Goal: Register for event/course

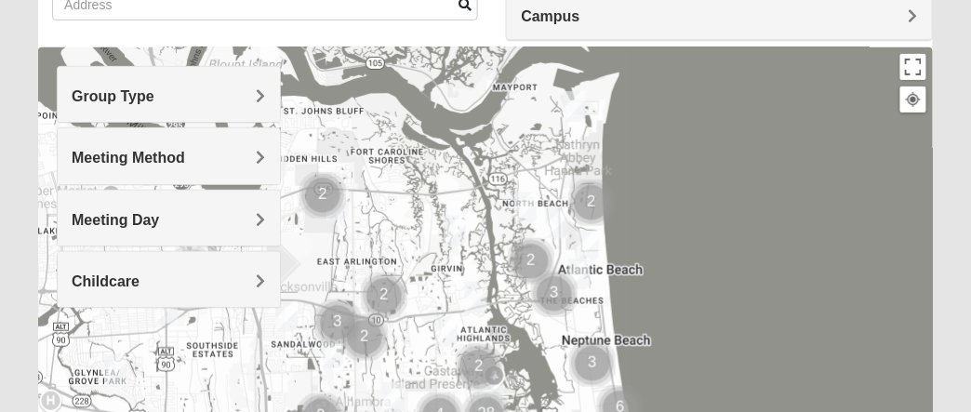
scroll to position [154, 0]
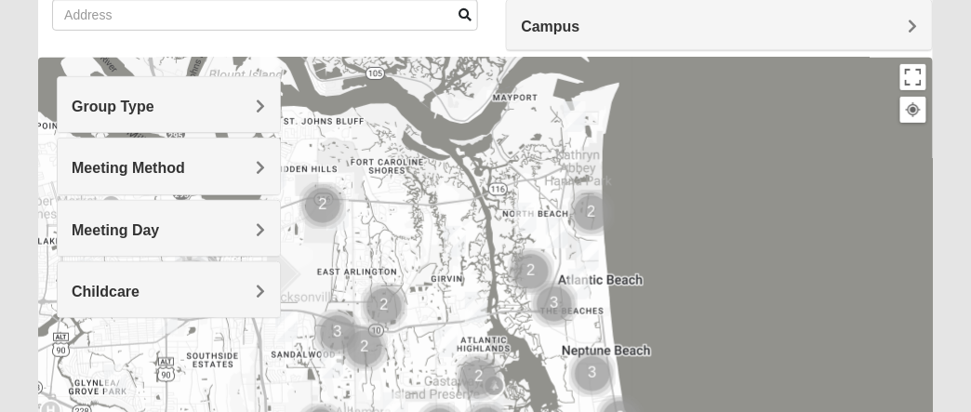
click at [154, 101] on span "Group Type" at bounding box center [113, 107] width 83 height 16
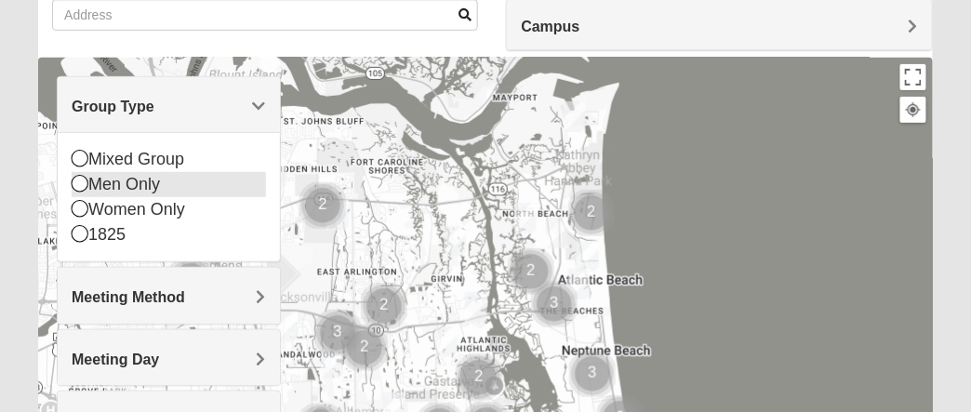
click at [83, 179] on icon at bounding box center [80, 183] width 17 height 17
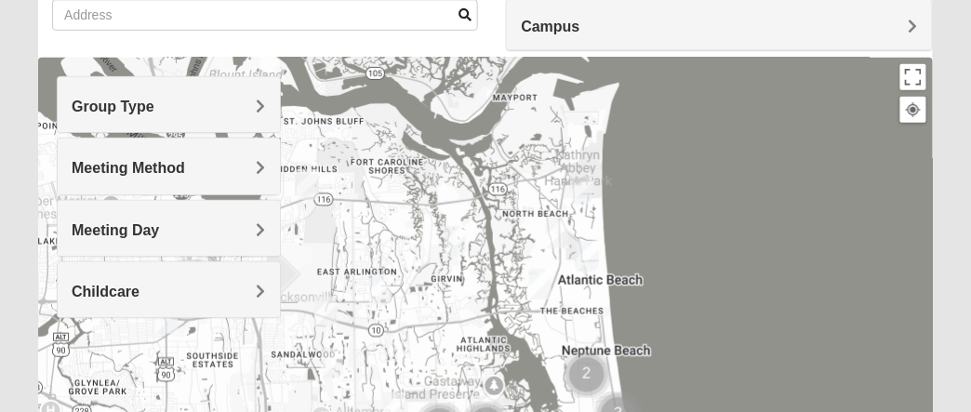
click at [256, 164] on h4 "Meeting Method" at bounding box center [168, 168] width 193 height 18
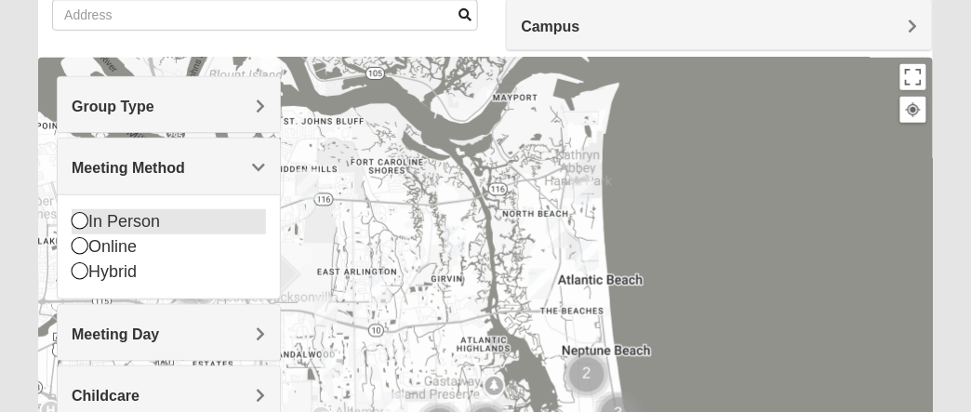
click at [79, 219] on icon at bounding box center [80, 220] width 17 height 17
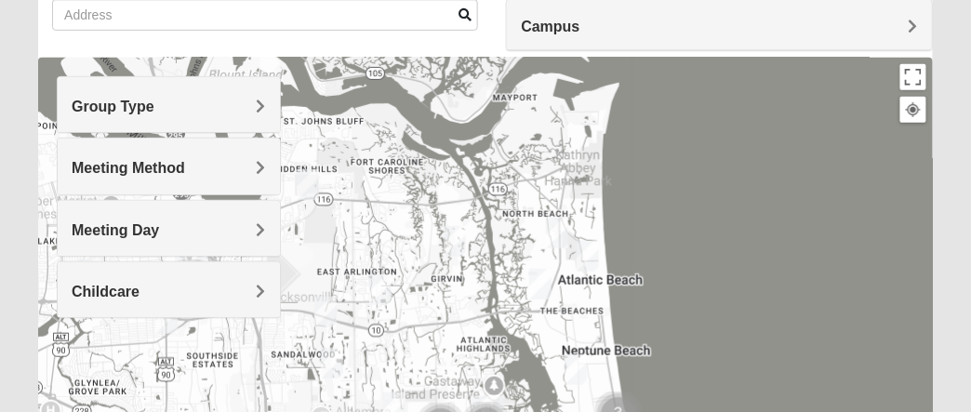
click at [159, 225] on span "Meeting Day" at bounding box center [115, 230] width 87 height 16
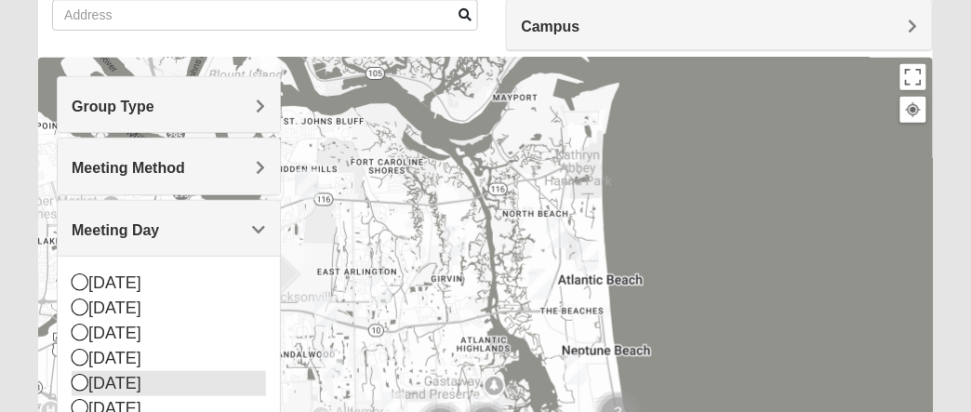
click at [82, 380] on icon at bounding box center [80, 382] width 17 height 17
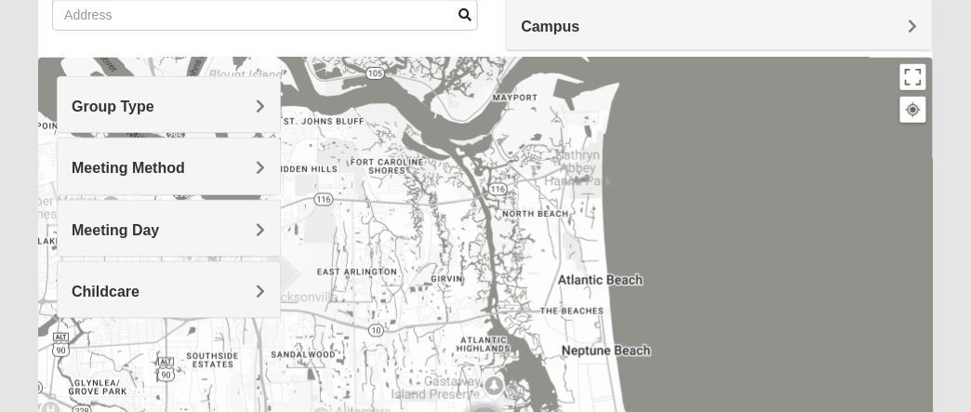
click at [139, 284] on span "Childcare" at bounding box center [106, 292] width 68 height 16
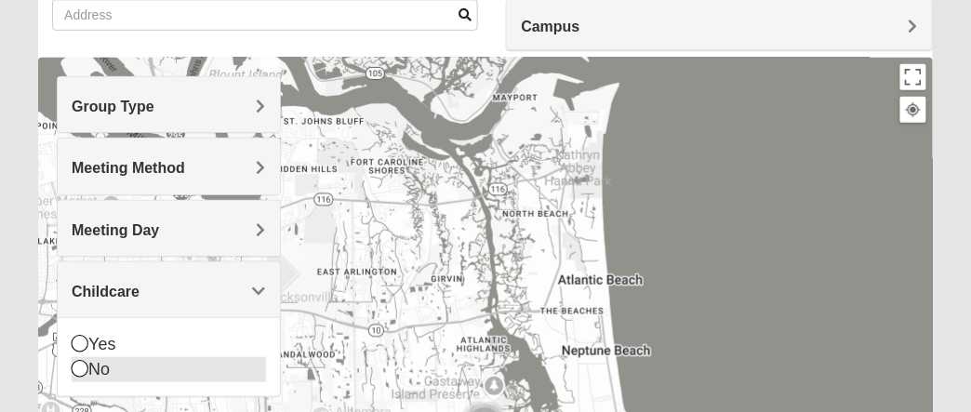
click at [86, 368] on icon at bounding box center [80, 368] width 17 height 17
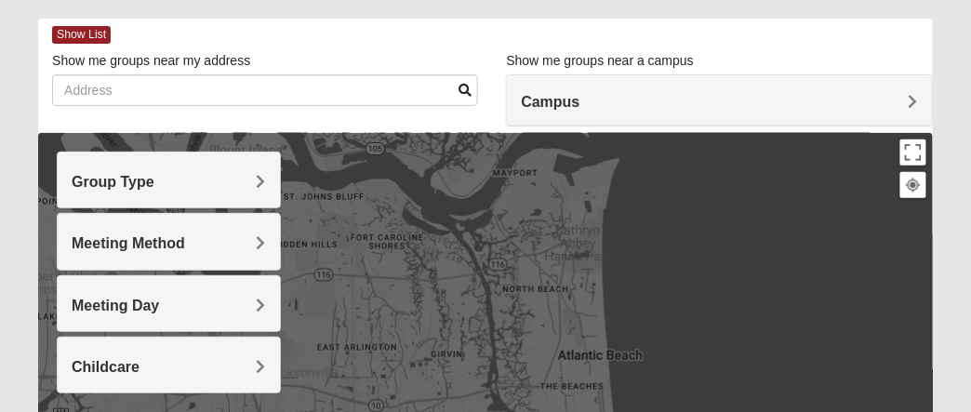
scroll to position [0, 0]
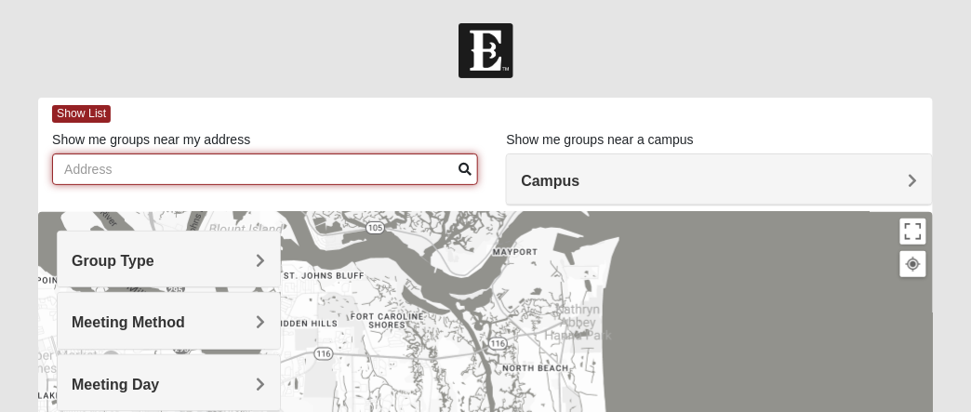
click at [120, 170] on input "Show me groups near my address" at bounding box center [265, 169] width 426 height 32
type input "32073"
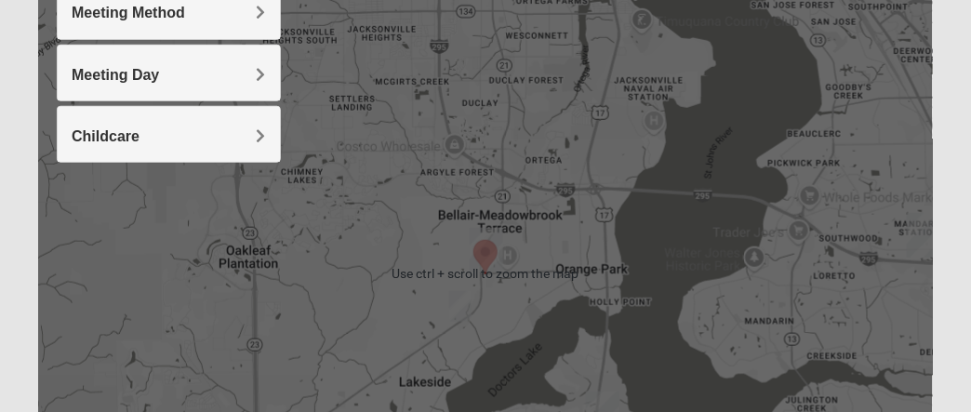
scroll to position [465, 0]
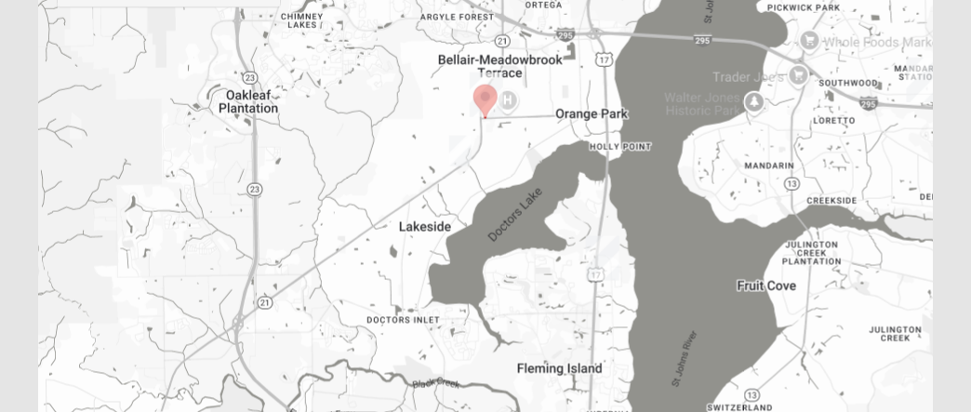
click at [464, 152] on img "Mens Hughes 32073" at bounding box center [460, 151] width 22 height 31
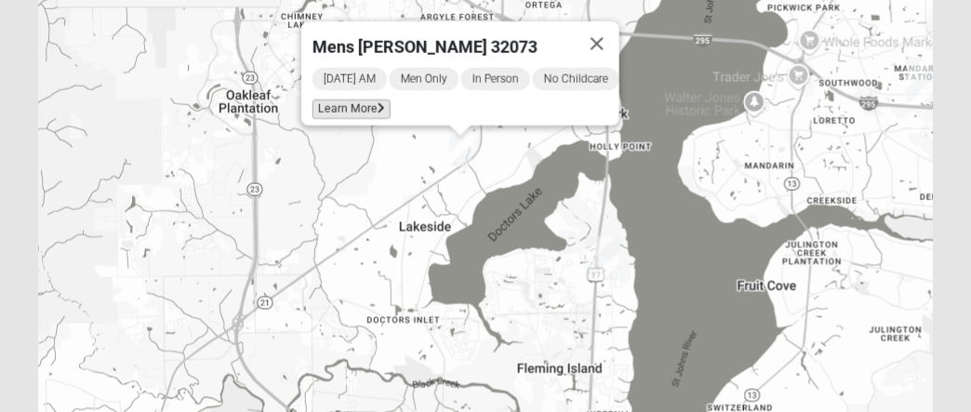
click at [342, 100] on span "Learn More" at bounding box center [351, 110] width 78 height 20
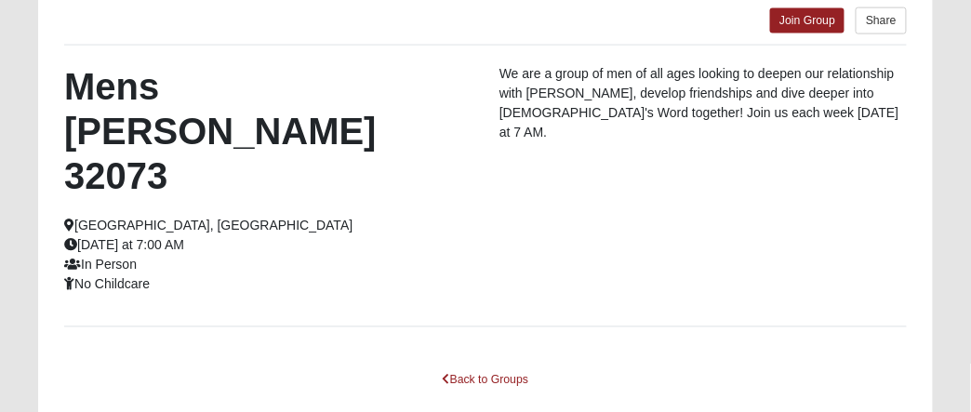
scroll to position [272, 0]
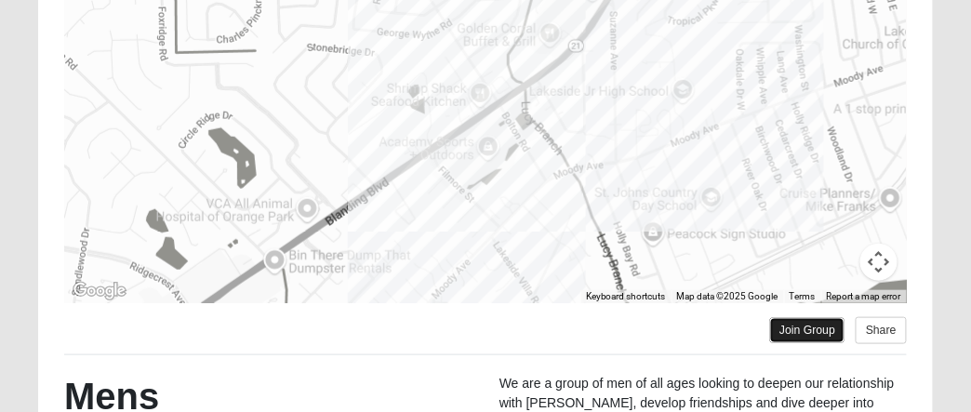
click at [793, 333] on link "Join Group" at bounding box center [807, 330] width 74 height 25
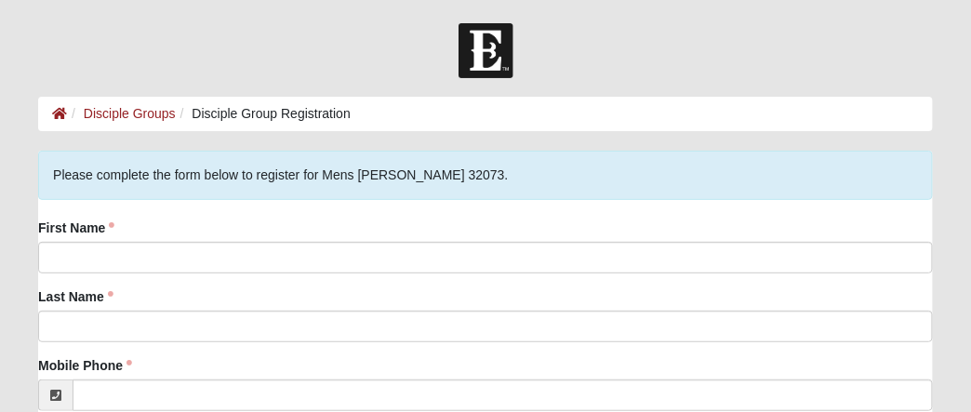
click at [129, 221] on div "First Name" at bounding box center [485, 246] width 895 height 55
click at [128, 226] on div "First Name" at bounding box center [485, 246] width 895 height 55
click at [150, 219] on div "First Name" at bounding box center [485, 246] width 895 height 55
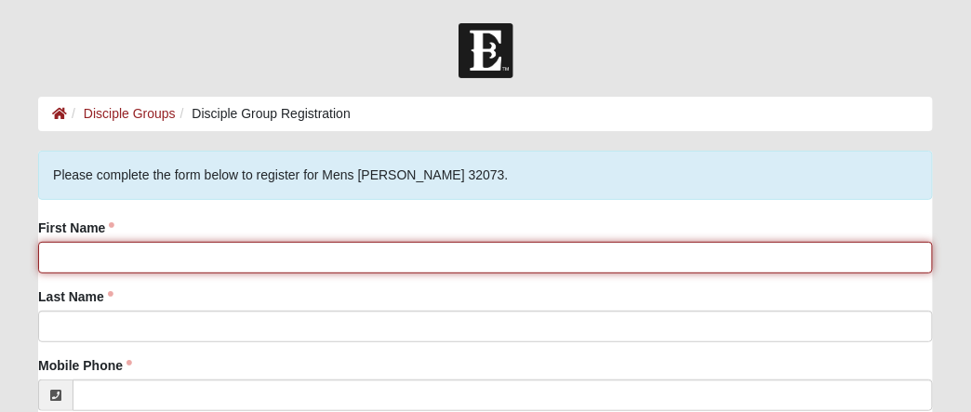
click at [85, 256] on input "First Name" at bounding box center [485, 258] width 895 height 32
type input "Gary"
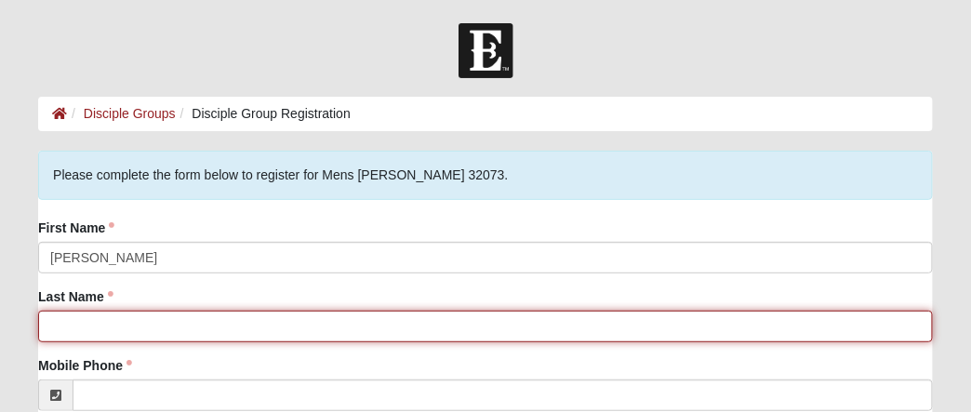
type input "Wilkins"
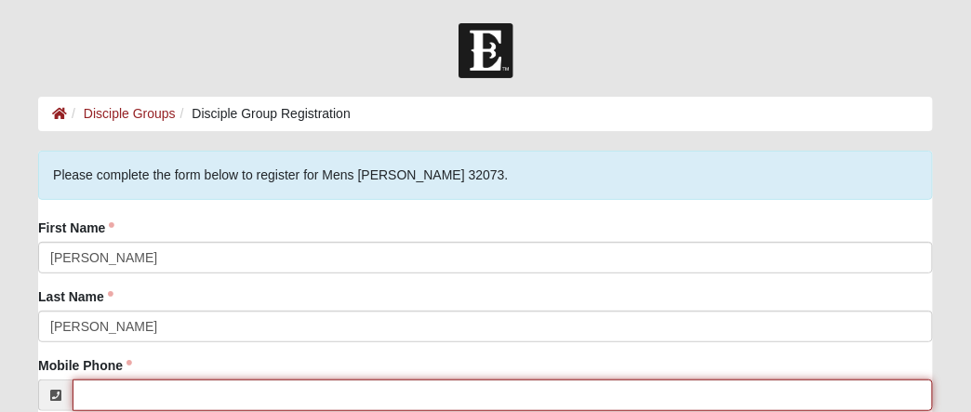
type input "(904) 755-0929"
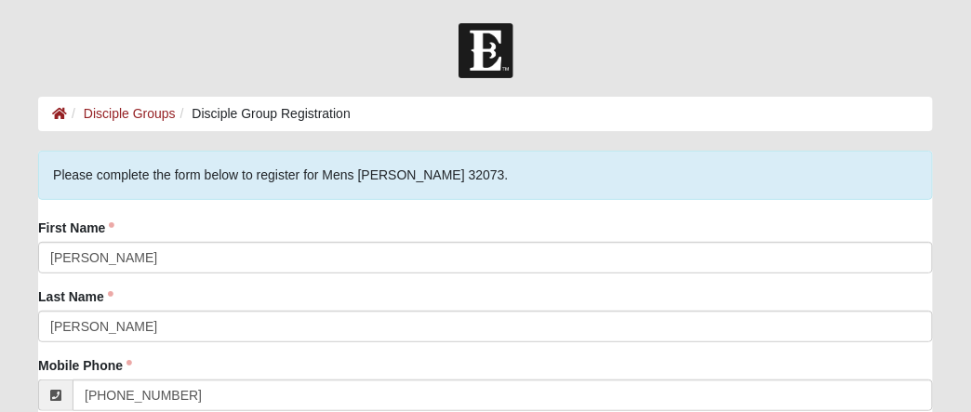
type input "piparts1@yahoo.com"
type input "550 Edward Rutledge St"
type input "ORANGE PARK"
type input "32073"
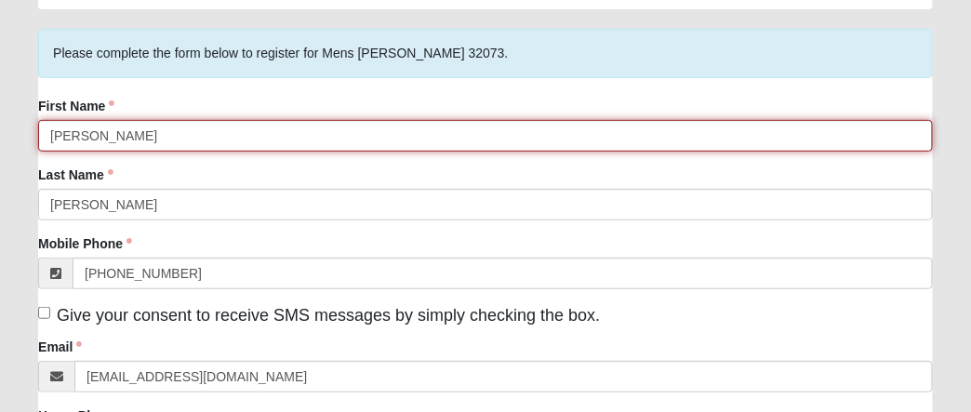
scroll to position [154, 0]
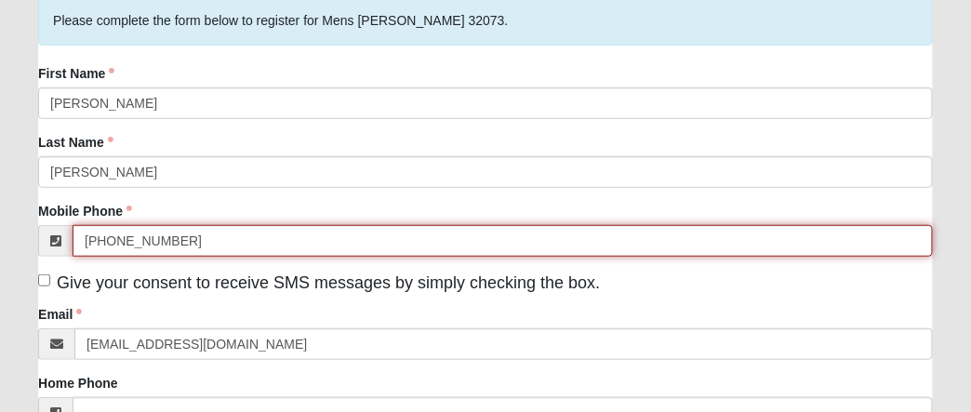
click at [187, 242] on input "(904) 755-0929" at bounding box center [503, 241] width 860 height 32
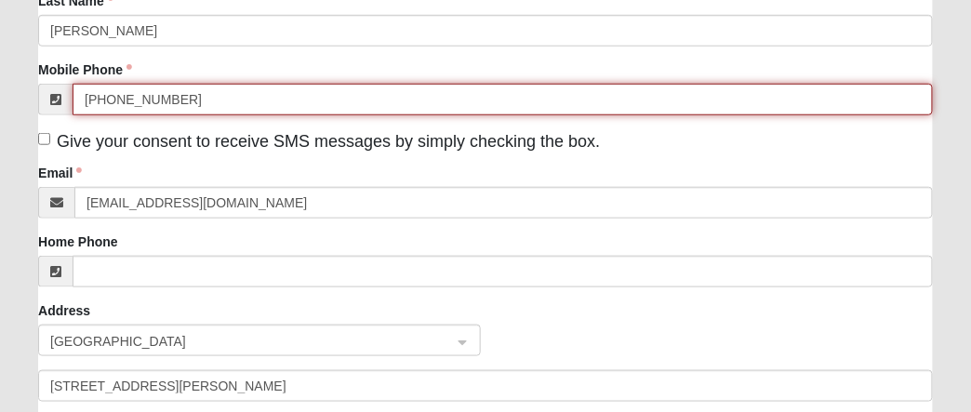
scroll to position [310, 0]
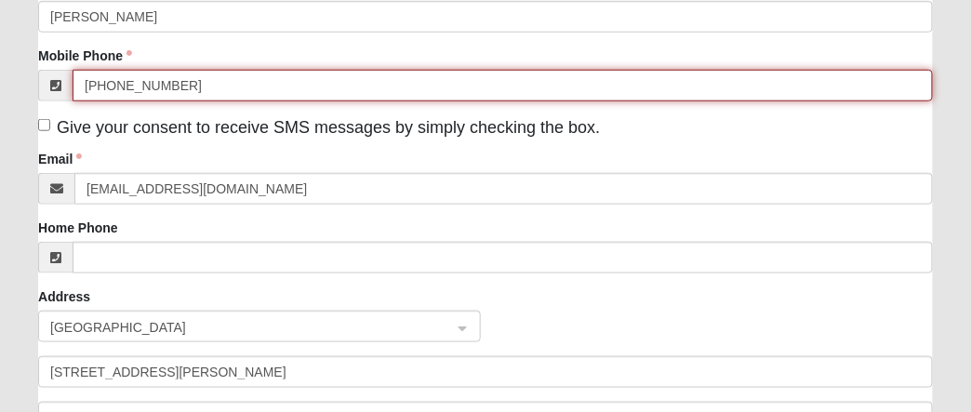
type input "(904) 755-2909"
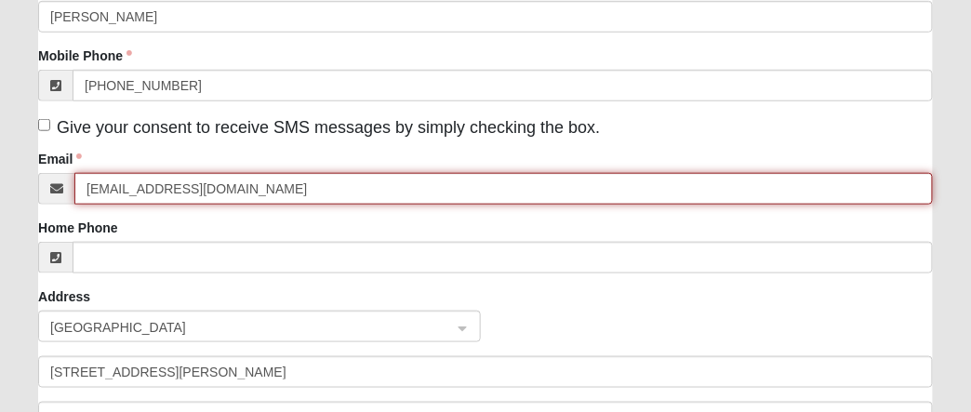
click at [259, 186] on input "piparts1@yahoo.com" at bounding box center [503, 189] width 858 height 32
type input "gary@garyscarcraft.com"
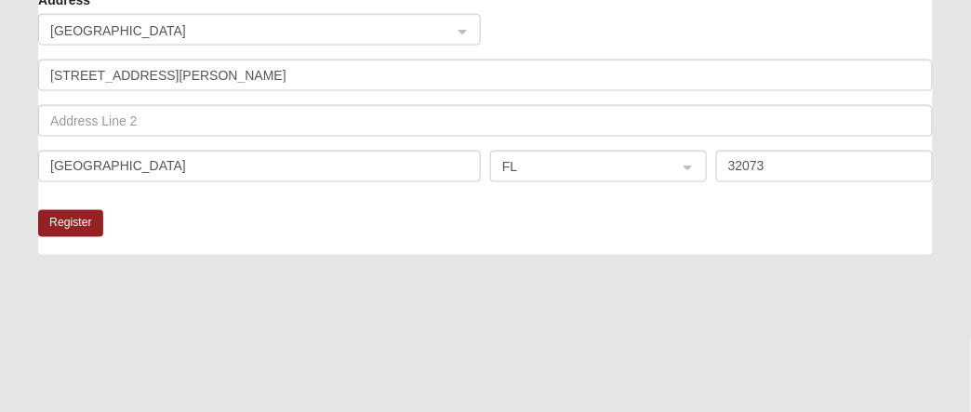
scroll to position [619, 0]
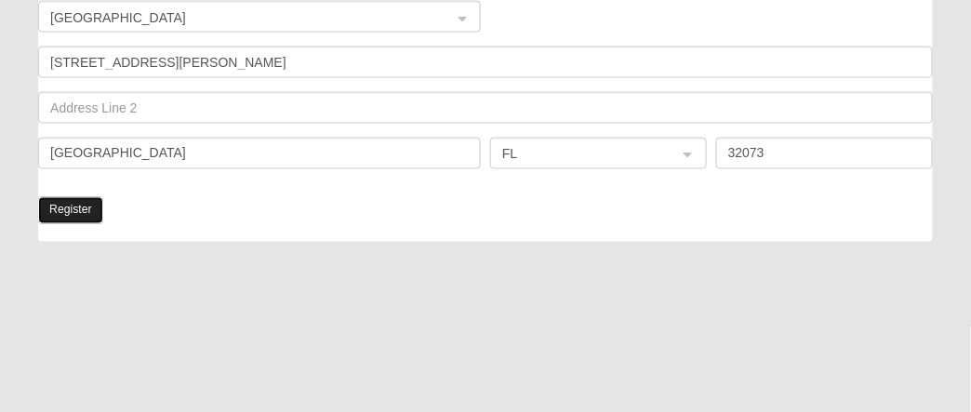
click at [70, 209] on button "Register" at bounding box center [70, 210] width 65 height 27
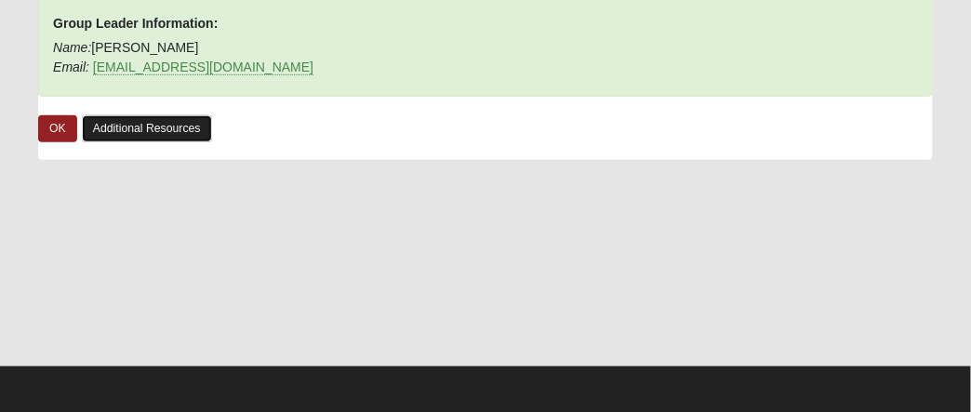
click at [149, 126] on link "Additional Resources" at bounding box center [147, 128] width 130 height 27
